Goal: Task Accomplishment & Management: Manage account settings

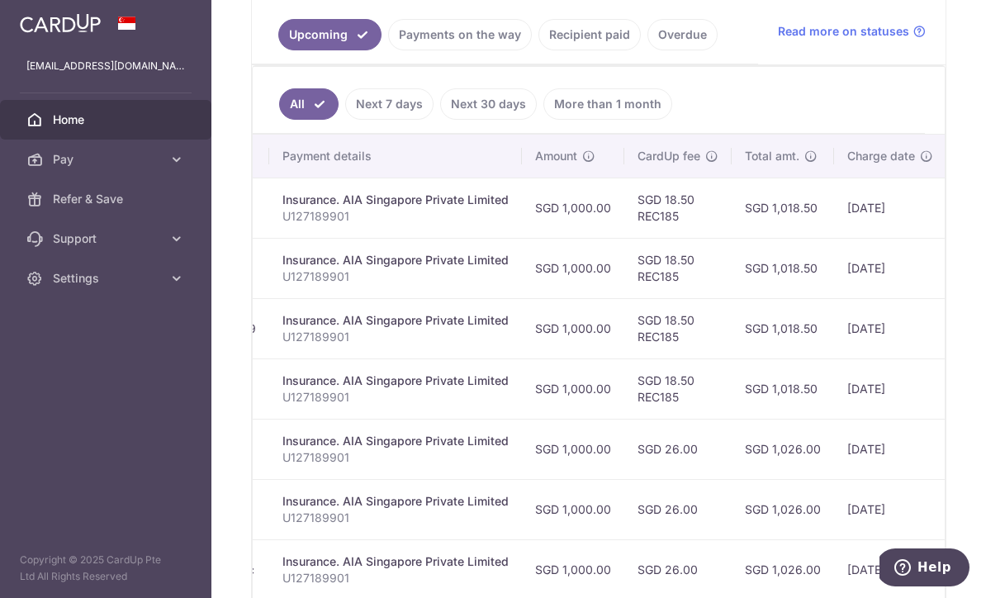
scroll to position [372, 0]
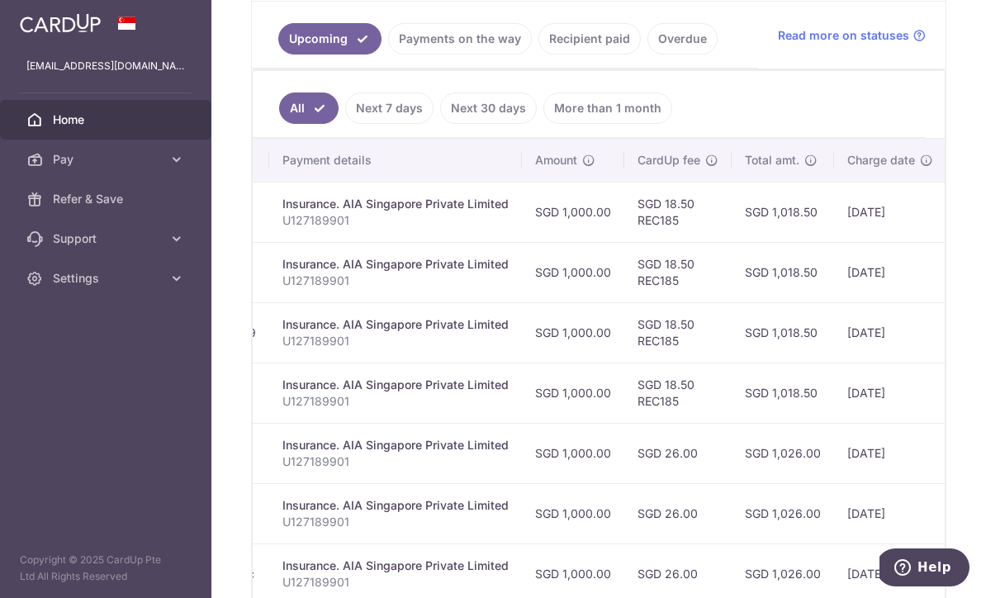
click at [539, 55] on link "Recipient paid" at bounding box center [590, 38] width 102 height 31
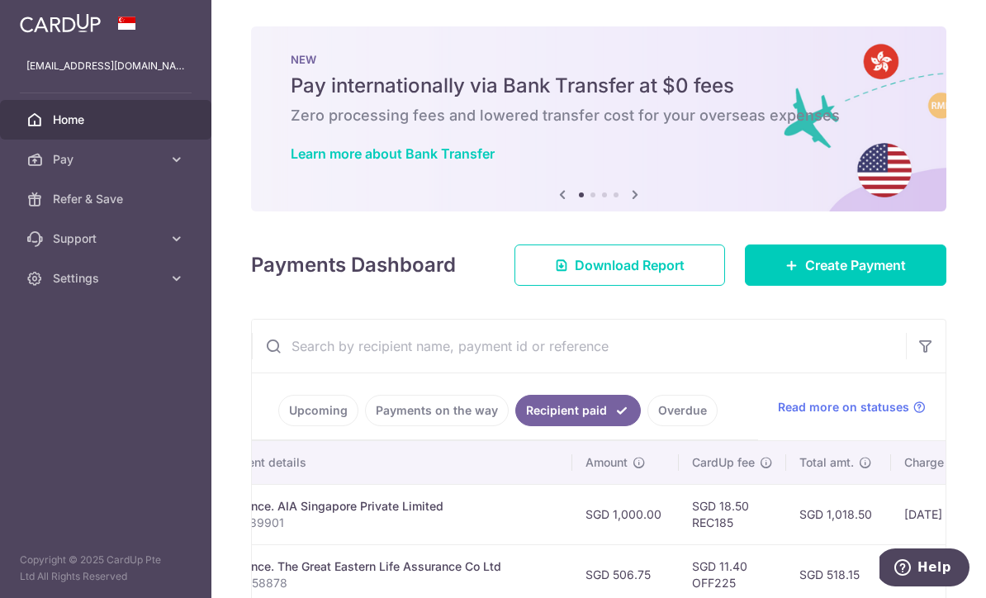
scroll to position [0, 0]
click at [365, 426] on link "Payments on the way" at bounding box center [437, 410] width 144 height 31
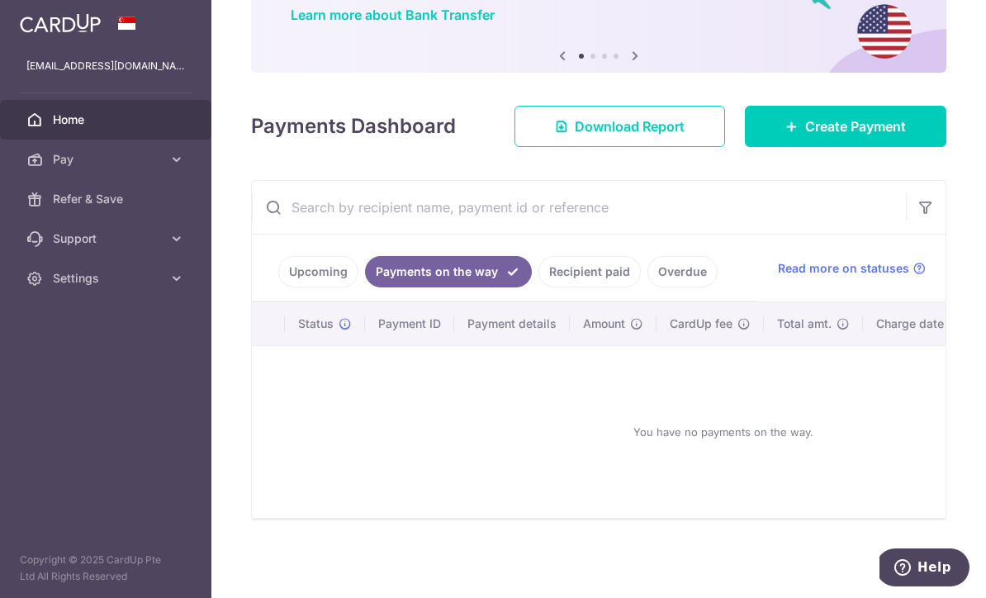
click at [278, 287] on link "Upcoming" at bounding box center [318, 271] width 80 height 31
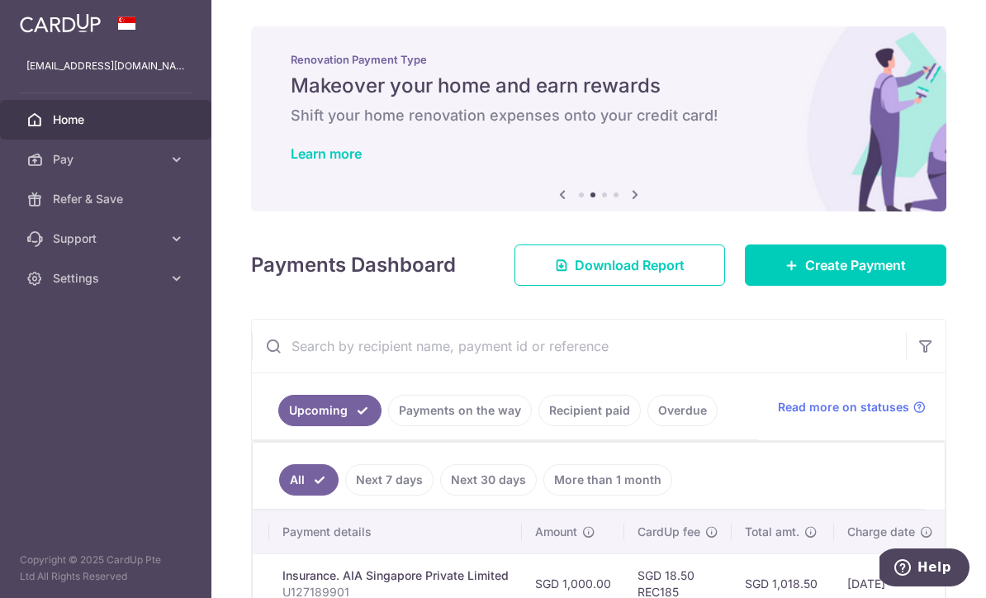
click at [0, 0] on icon "button" at bounding box center [0, 0] width 0 height 0
click at [173, 271] on icon at bounding box center [176, 278] width 17 height 17
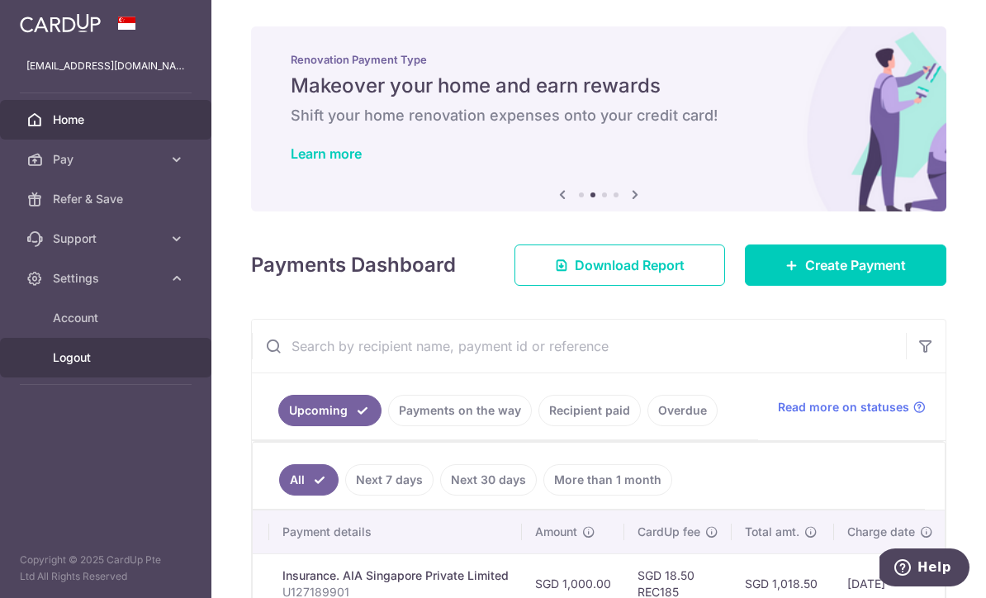
click at [100, 357] on span "Logout" at bounding box center [107, 357] width 109 height 17
